Goal: Information Seeking & Learning: Stay updated

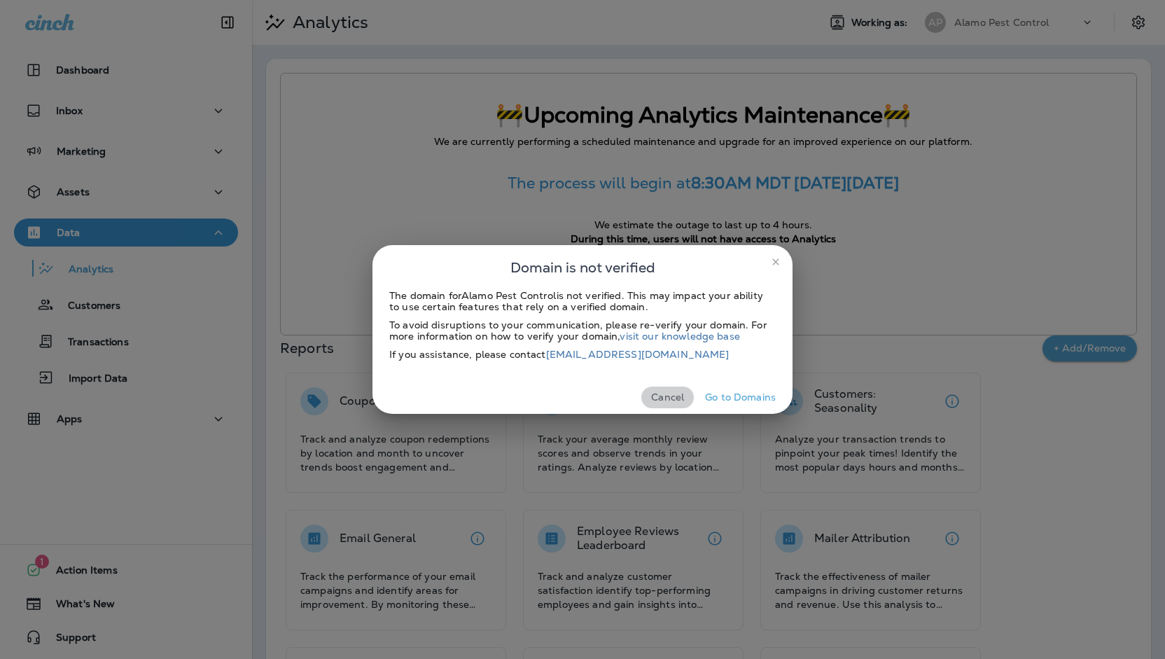
click at [676, 404] on button "Cancel" at bounding box center [667, 397] width 52 height 22
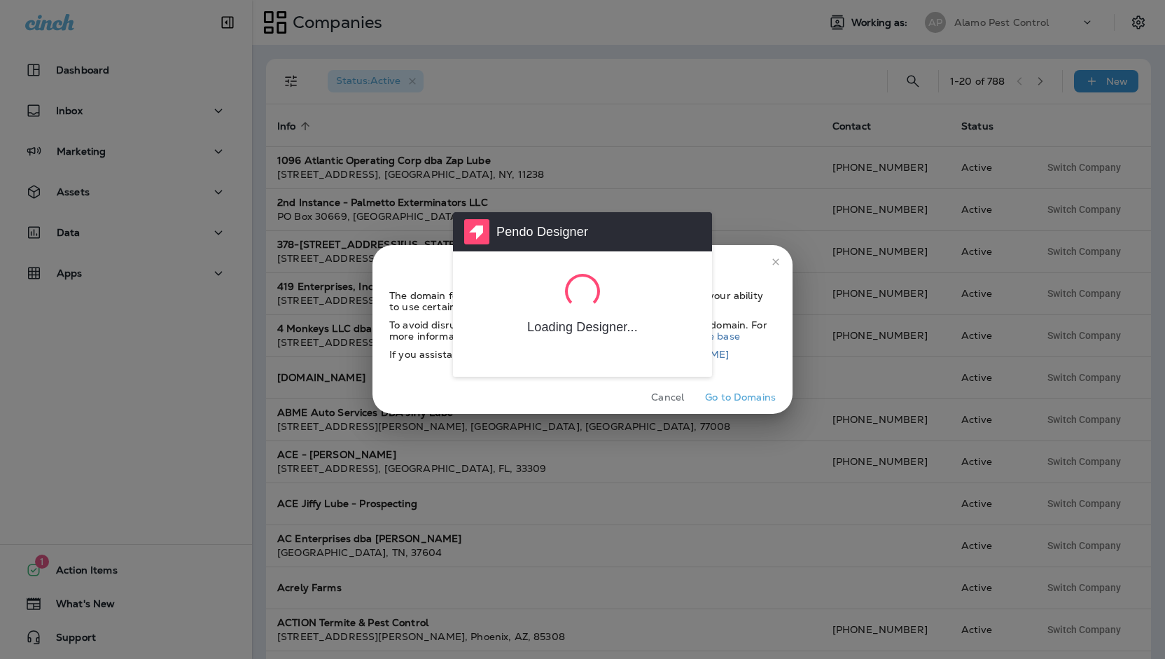
click at [675, 391] on div "Pendo Designer Loading Designer..." at bounding box center [582, 329] width 1165 height 659
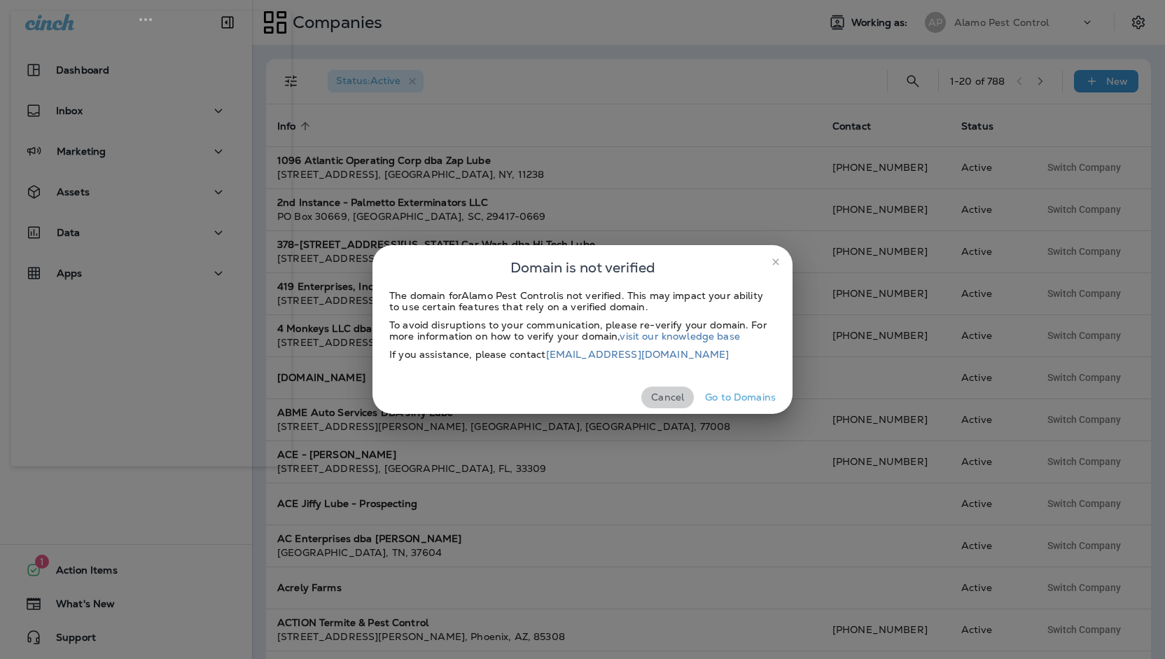
click at [683, 394] on button "Cancel" at bounding box center [667, 397] width 52 height 22
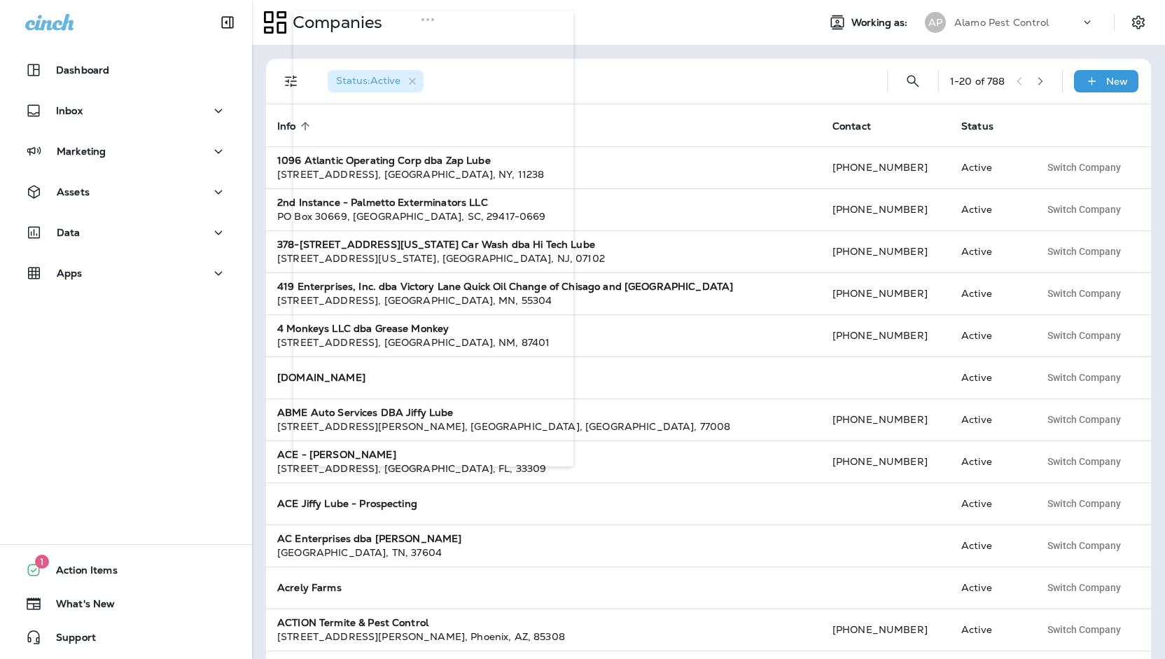
drag, startPoint x: 138, startPoint y: 19, endPoint x: 420, endPoint y: 7, distance: 282.3
click at [420, 0] on body "Dashboard Inbox Marketing Assets Data 0 Apps 1 Action Items 0 What's New Suppor…" at bounding box center [582, 0] width 1165 height 0
click at [132, 232] on div "Data" at bounding box center [126, 232] width 202 height 17
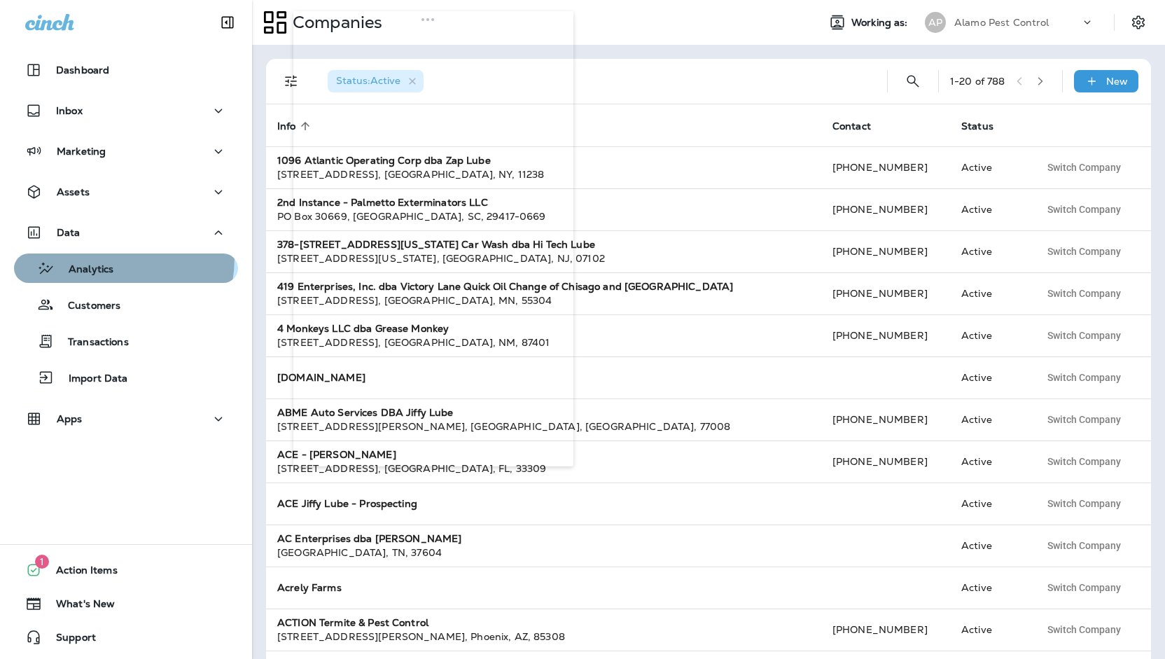
click at [99, 258] on div "Analytics" at bounding box center [67, 268] width 94 height 21
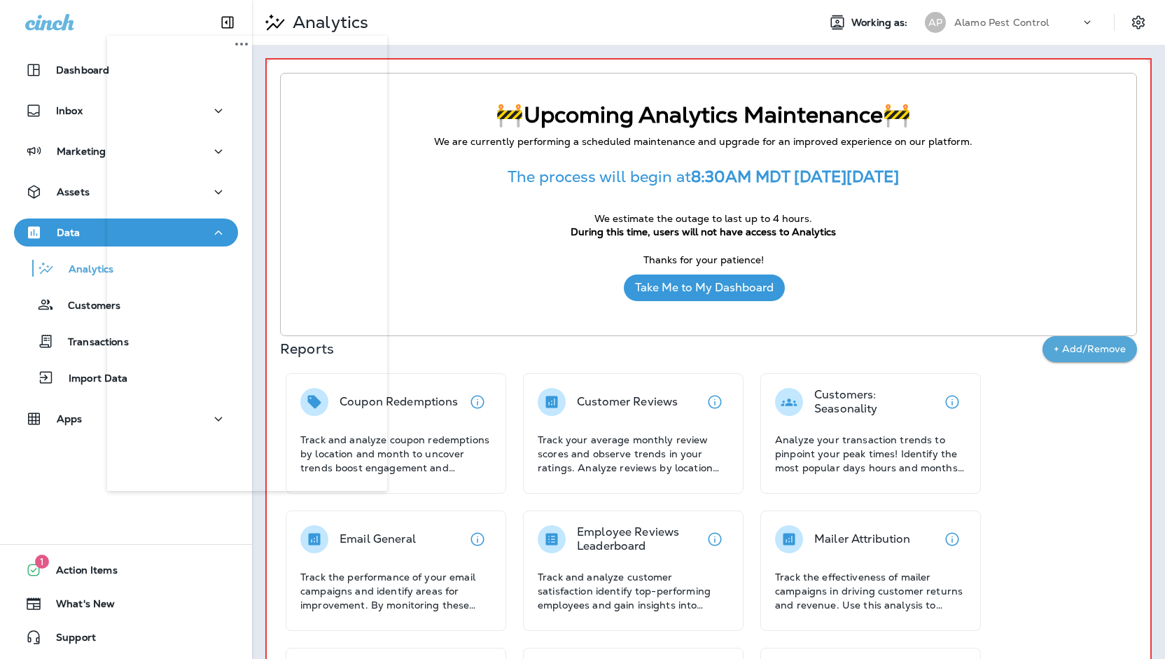
drag, startPoint x: 385, startPoint y: 43, endPoint x: 153, endPoint y: 57, distance: 232.8
click at [153, 0] on body "Dashboard Inbox Marketing Assets Data Analytics Customers Transactions Import D…" at bounding box center [582, 0] width 1165 height 0
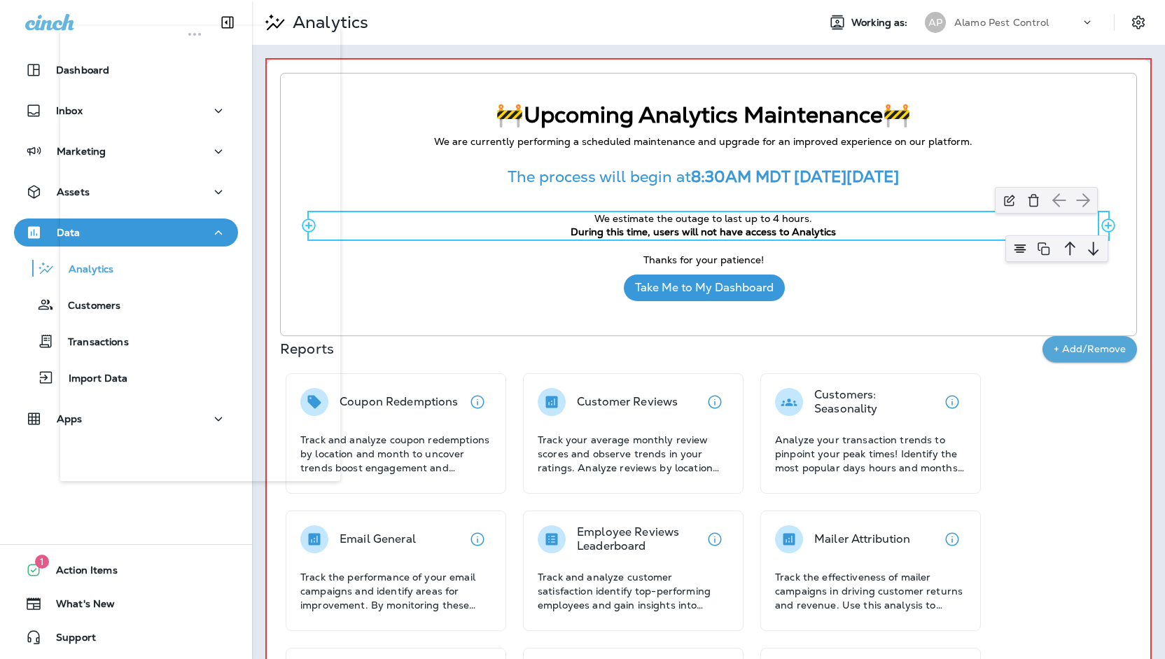
click at [839, 233] on p "During this time, users will not have access to Analytics" at bounding box center [703, 232] width 789 height 14
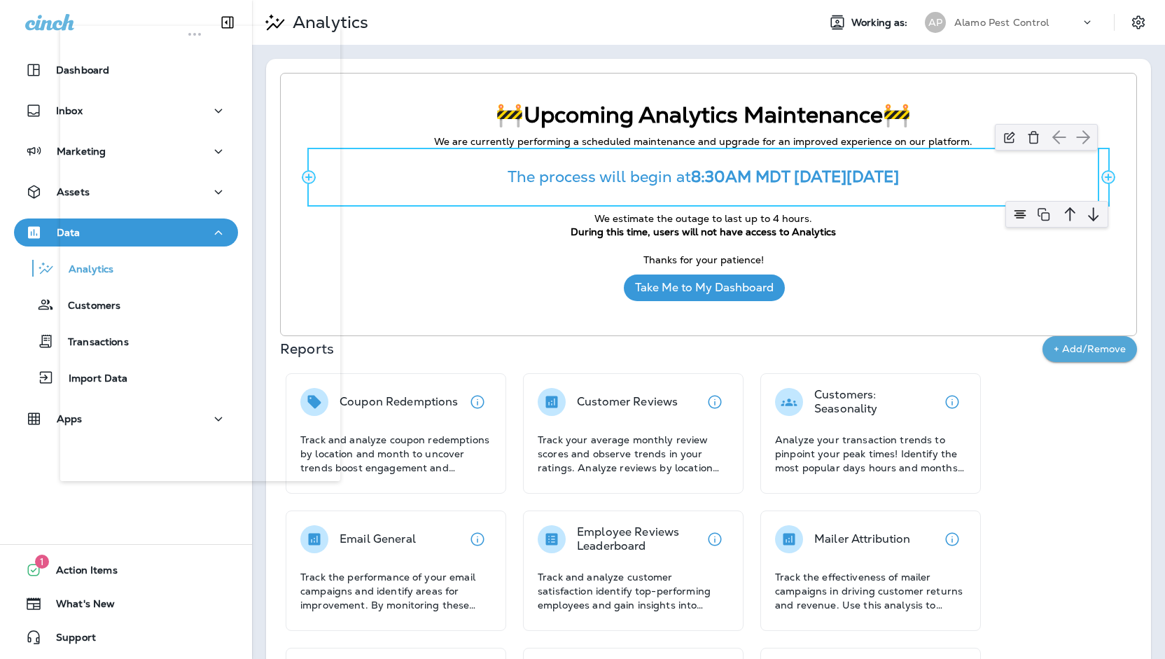
click at [933, 175] on p "The process will begin at 8:30AM MDT [DATE][DATE]" at bounding box center [703, 177] width 789 height 18
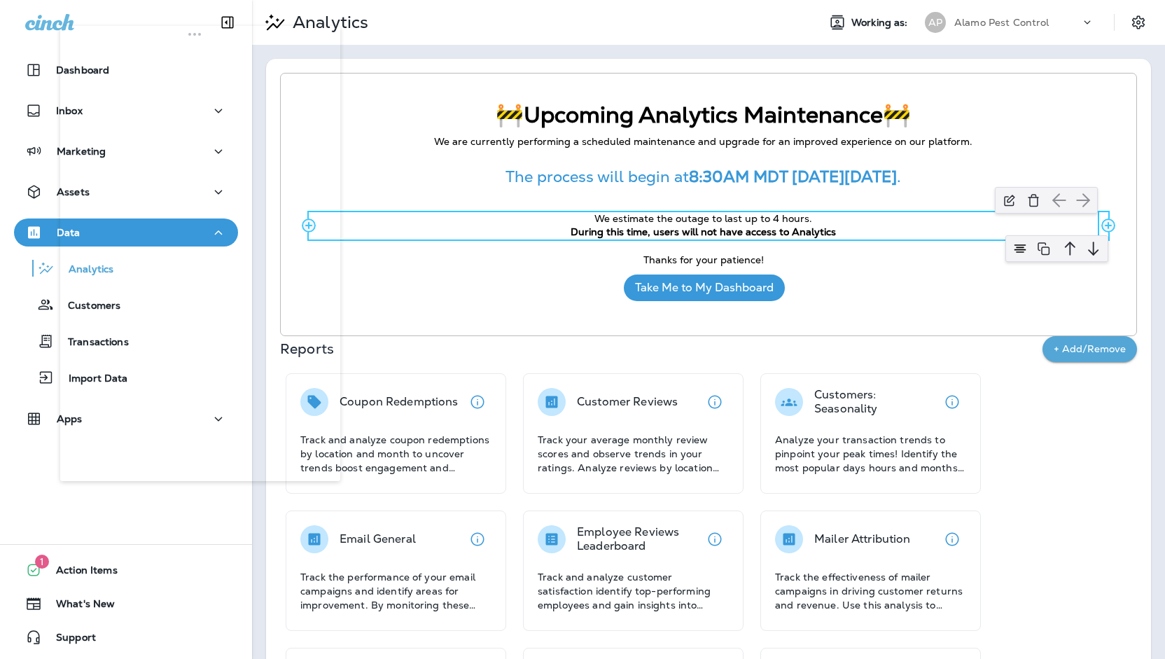
click at [820, 237] on strong "During this time, users will not have access to Analytics" at bounding box center [702, 231] width 265 height 13
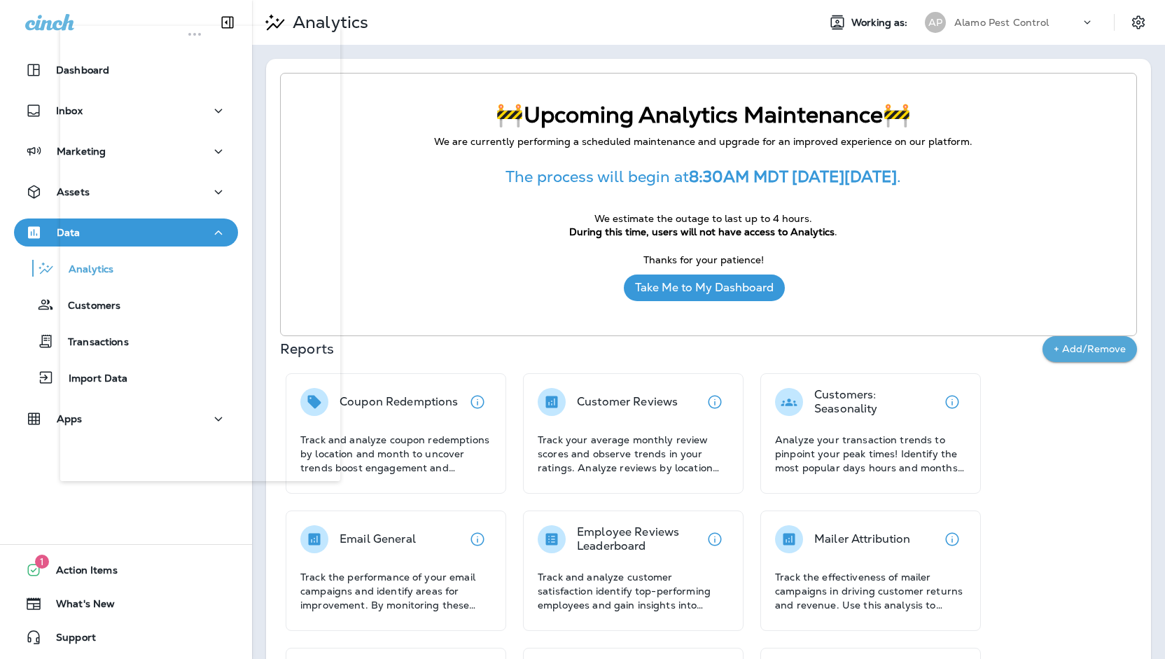
click at [620, 325] on div "Add Row 🚧Upcoming Analytics Maintenance🚧 Add Column Add Column Add Row We are c…" at bounding box center [708, 204] width 857 height 263
